Goal: Task Accomplishment & Management: Use online tool/utility

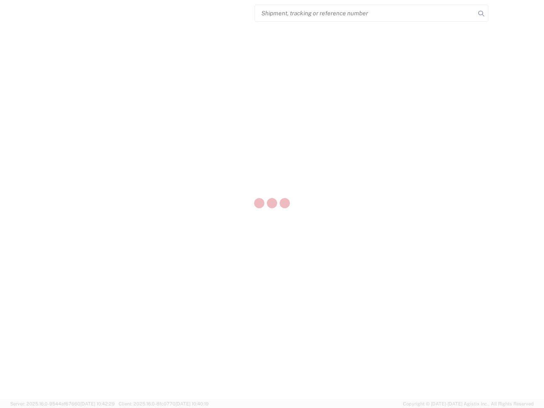
select select "US"
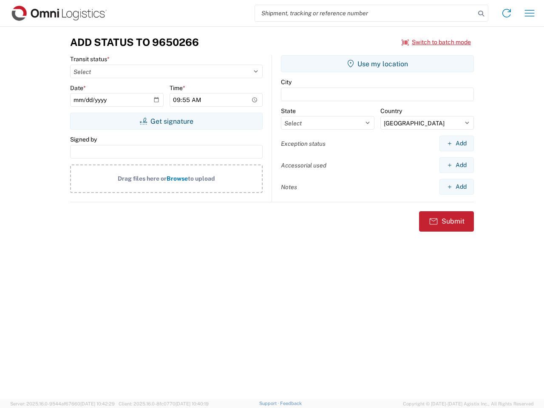
click at [365, 13] on input "search" at bounding box center [365, 13] width 220 height 16
click at [481, 14] on icon at bounding box center [481, 14] width 12 height 12
click at [507, 13] on icon at bounding box center [507, 13] width 14 height 14
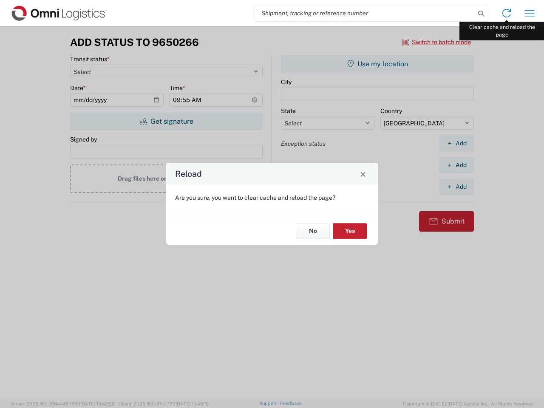
click at [530, 13] on div "Reload Are you sure, you want to clear cache and reload the page? No Yes" at bounding box center [272, 204] width 544 height 408
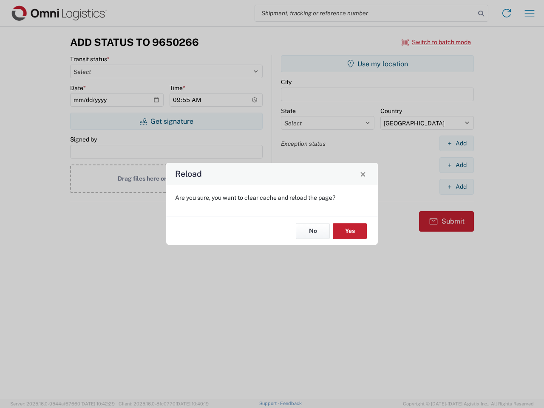
click at [437, 42] on div "Reload Are you sure, you want to clear cache and reload the page? No Yes" at bounding box center [272, 204] width 544 height 408
click at [166, 121] on div "Reload Are you sure, you want to clear cache and reload the page? No Yes" at bounding box center [272, 204] width 544 height 408
click at [377, 64] on div "Reload Are you sure, you want to clear cache and reload the page? No Yes" at bounding box center [272, 204] width 544 height 408
click at [457, 143] on div "Reload Are you sure, you want to clear cache and reload the page? No Yes" at bounding box center [272, 204] width 544 height 408
click at [457, 165] on div "Reload Are you sure, you want to clear cache and reload the page? No Yes" at bounding box center [272, 204] width 544 height 408
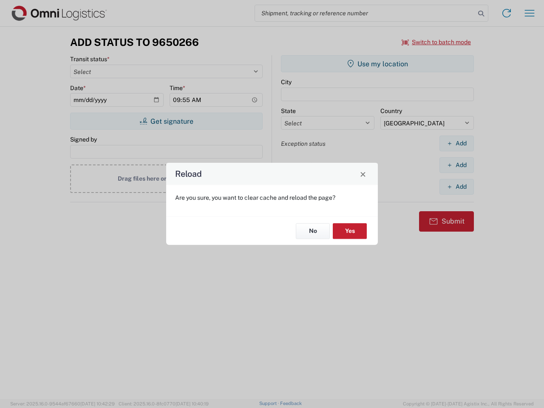
click at [457, 187] on div "Reload Are you sure, you want to clear cache and reload the page? No Yes" at bounding box center [272, 204] width 544 height 408
